Goal: Task Accomplishment & Management: Use online tool/utility

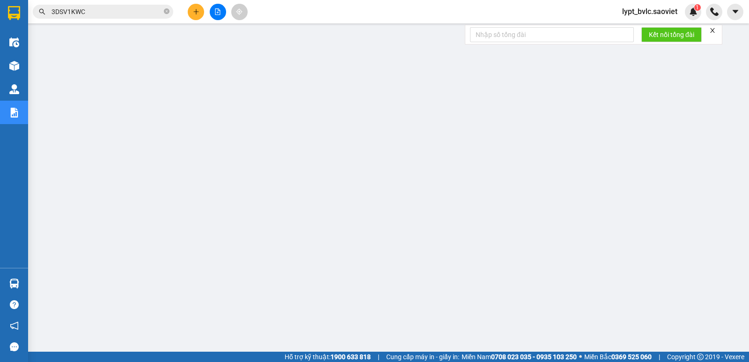
click at [219, 13] on icon "file-add" at bounding box center [218, 11] width 7 height 7
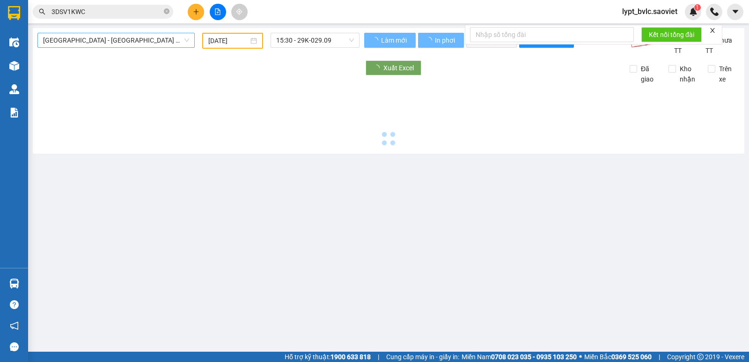
type input "[DATE]"
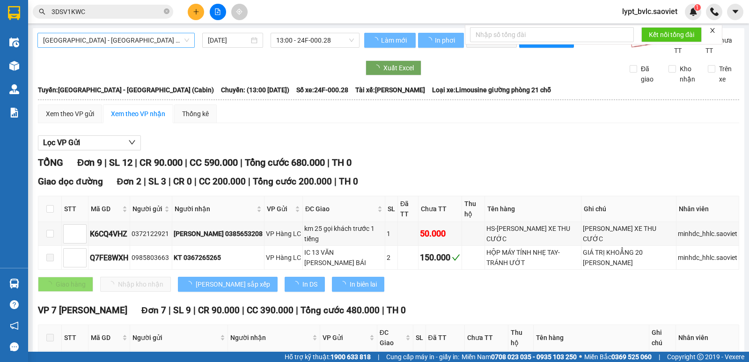
click at [109, 38] on span "[GEOGRAPHIC_DATA] - [GEOGRAPHIC_DATA] (Cabin)" at bounding box center [116, 40] width 146 height 14
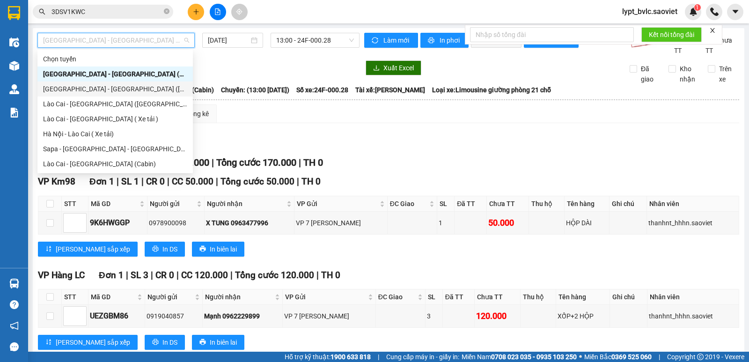
click at [95, 89] on div "[GEOGRAPHIC_DATA] - [GEOGRAPHIC_DATA] ([GEOGRAPHIC_DATA])" at bounding box center [115, 89] width 144 height 10
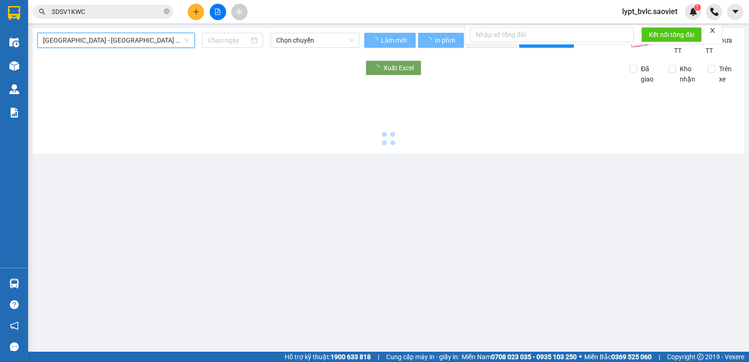
type input "[DATE]"
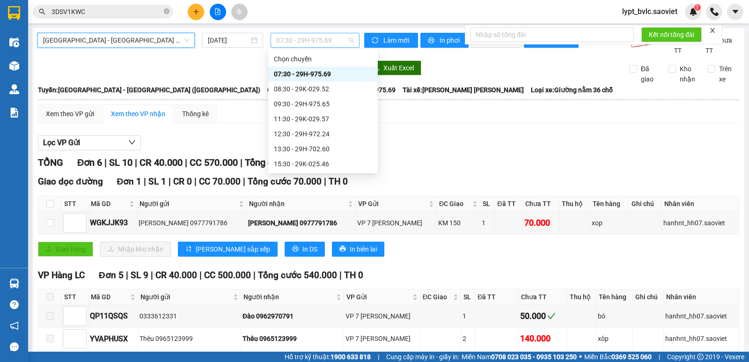
click at [316, 38] on span "07:30 - 29H-975.69" at bounding box center [314, 40] width 77 height 14
click at [298, 105] on div "09:30 - 29H-975.65" at bounding box center [323, 104] width 98 height 10
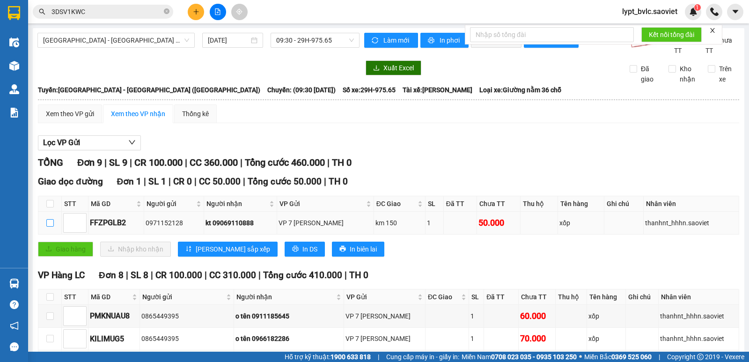
click at [47, 224] on input "checkbox" at bounding box center [49, 222] width 7 height 7
checkbox input "true"
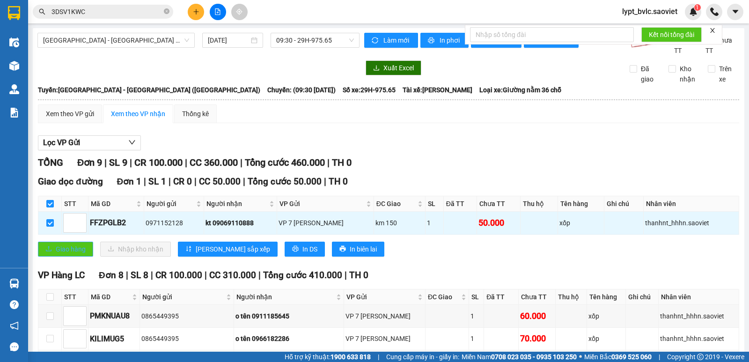
click at [66, 252] on span "Giao hàng" at bounding box center [71, 249] width 30 height 10
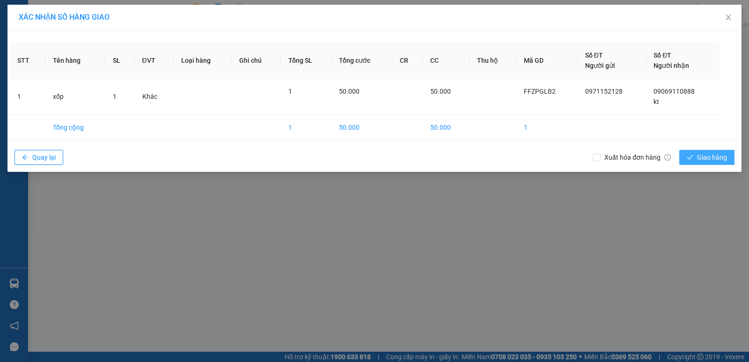
click at [710, 154] on span "Giao hàng" at bounding box center [712, 157] width 30 height 10
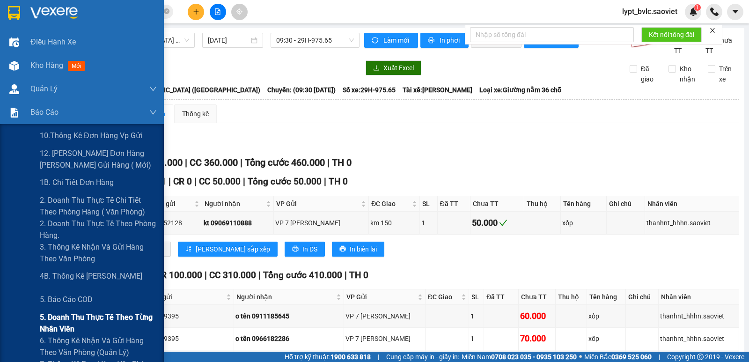
click at [97, 324] on span "5. Doanh thu thực tế theo từng nhân viên" at bounding box center [98, 322] width 117 height 23
